Goal: Task Accomplishment & Management: Manage account settings

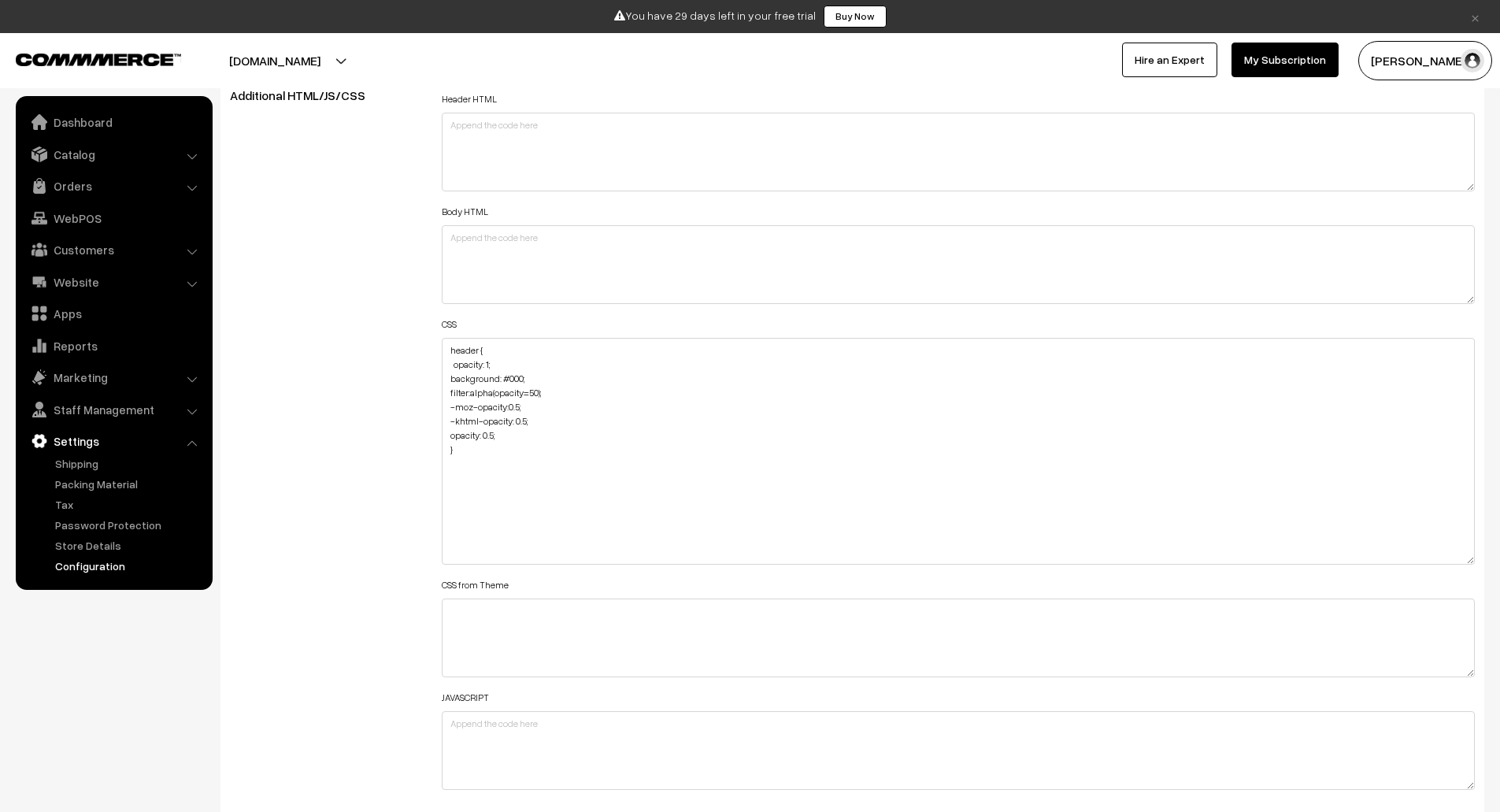
drag, startPoint x: 1465, startPoint y: 412, endPoint x: 1463, endPoint y: 579, distance: 167.0
click at [1463, 564] on textarea "header { opacity: 1; background: #000; filter:alpha(opacity=50); -moz-opacity:0…" at bounding box center [959, 451] width 1034 height 227
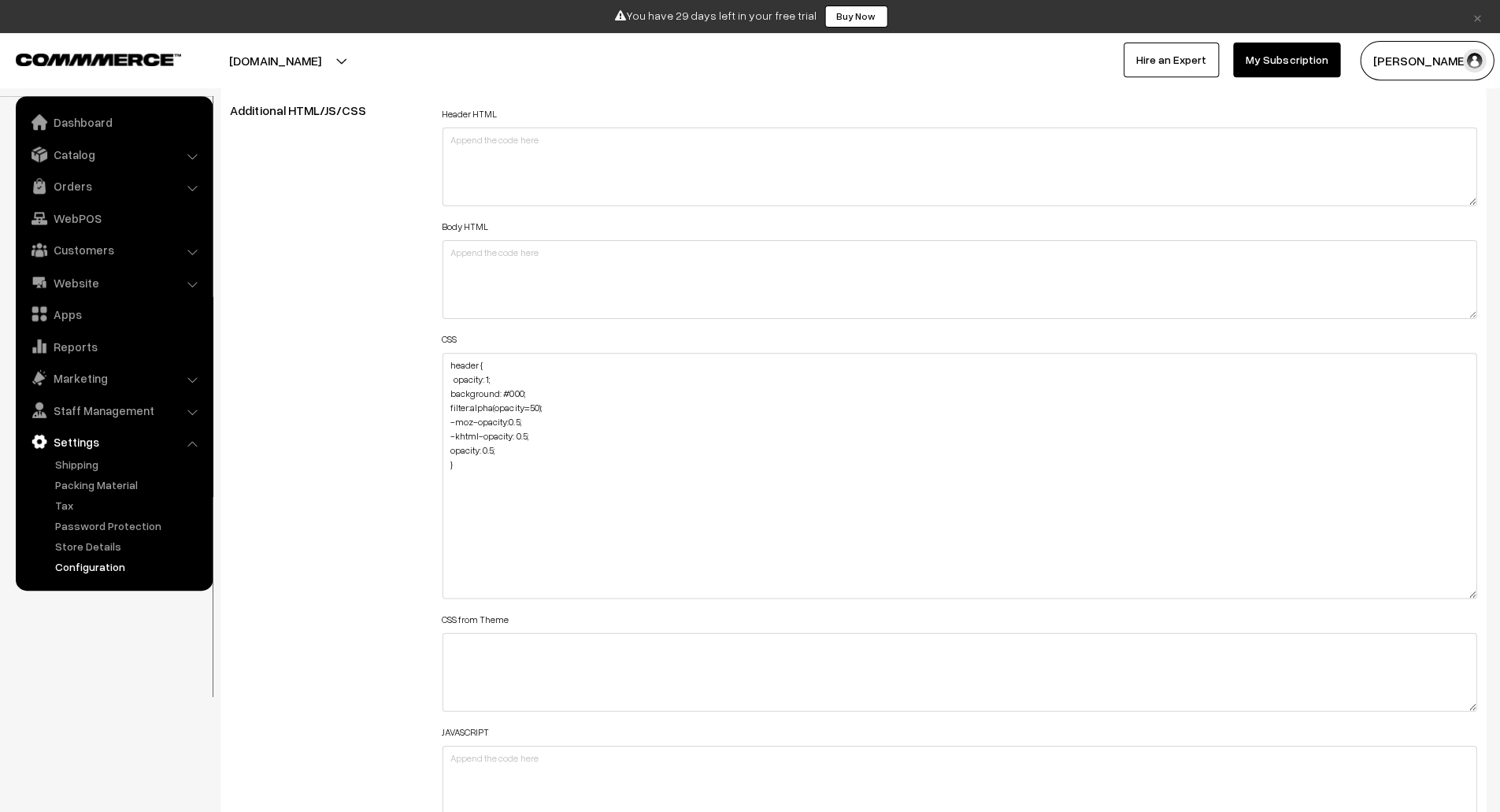
scroll to position [1772, 0]
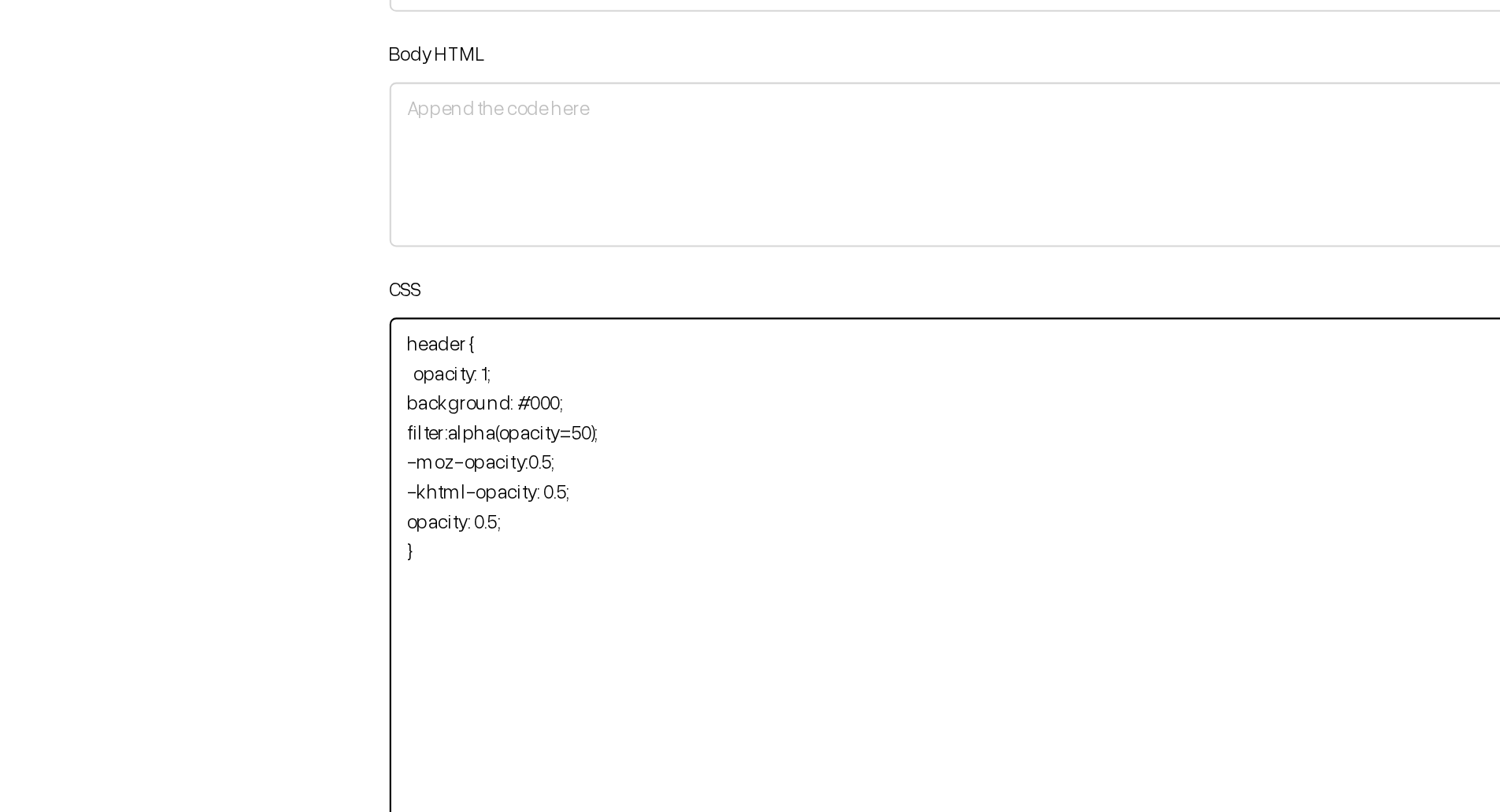
click at [494, 462] on textarea "header { opacity: 1; background: #000; filter:alpha(opacity=50); -moz-opacity:0…" at bounding box center [959, 476] width 1034 height 245
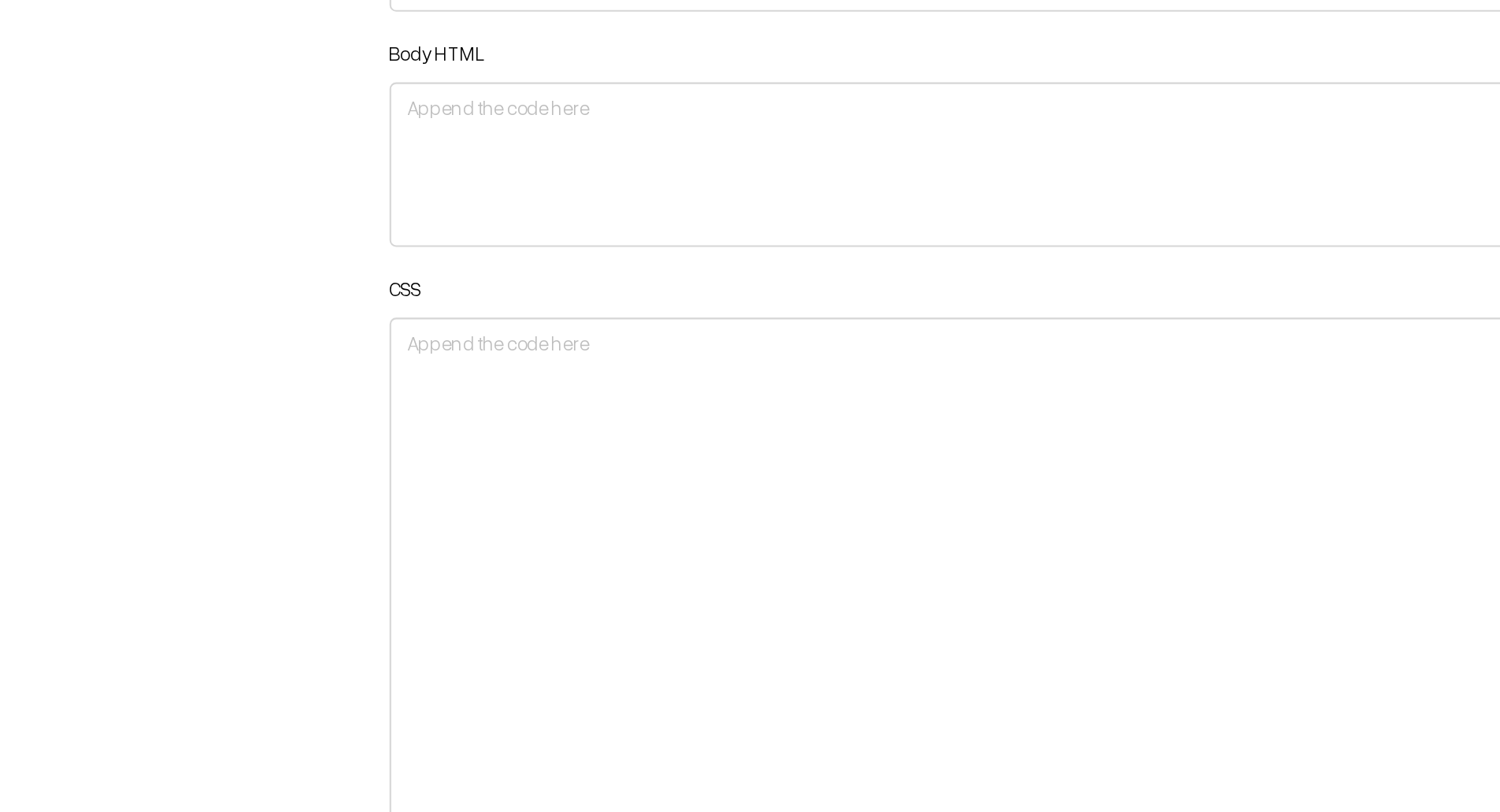
click at [851, 345] on div "CSS header { opacity: 1; background: #000; filter:alpha(opacity=50); -moz-opaci…" at bounding box center [959, 463] width 1034 height 270
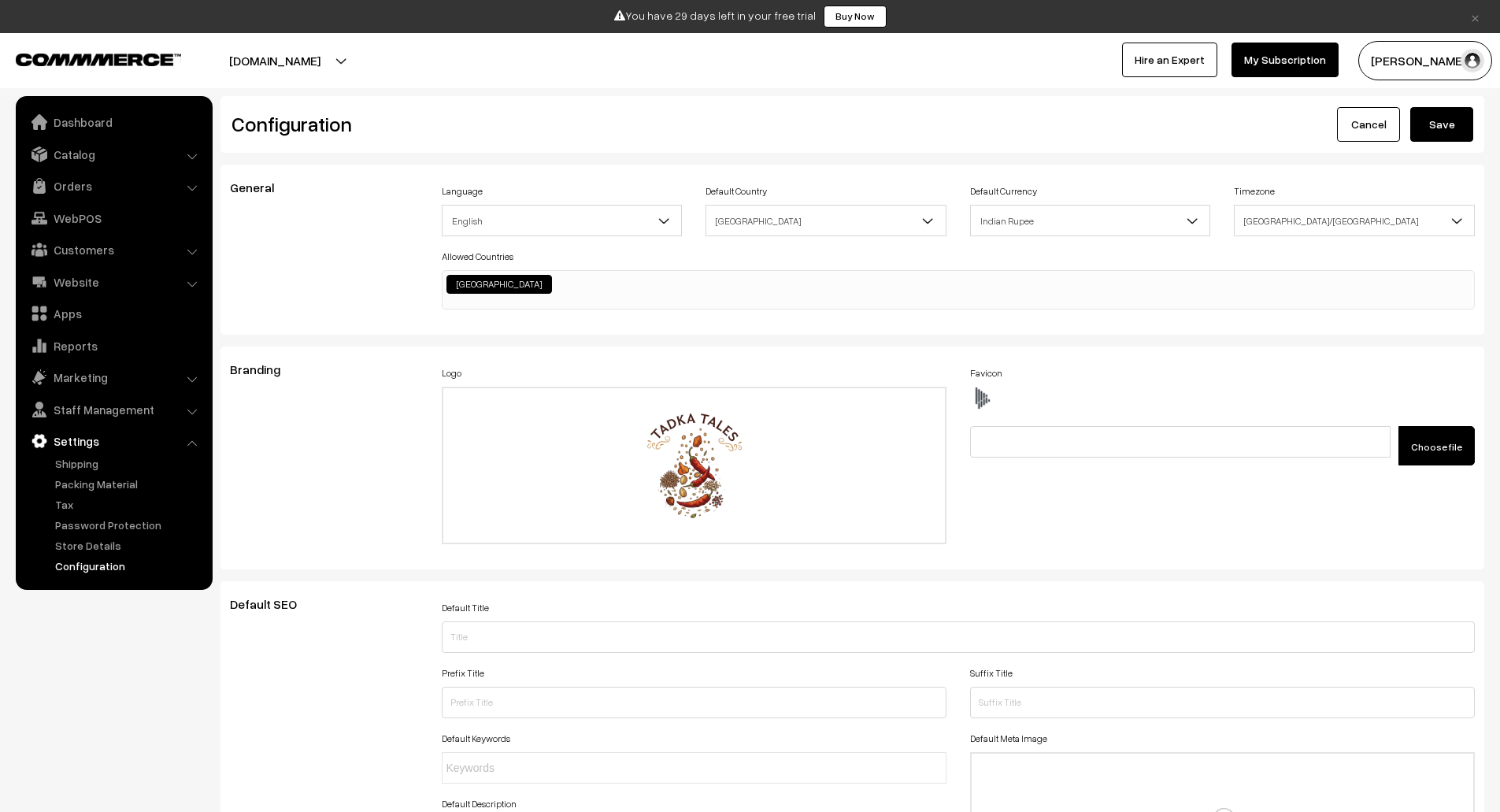
scroll to position [1, 0]
click at [1447, 124] on button "Save" at bounding box center [1442, 124] width 63 height 35
